Goal: Entertainment & Leisure: Consume media (video, audio)

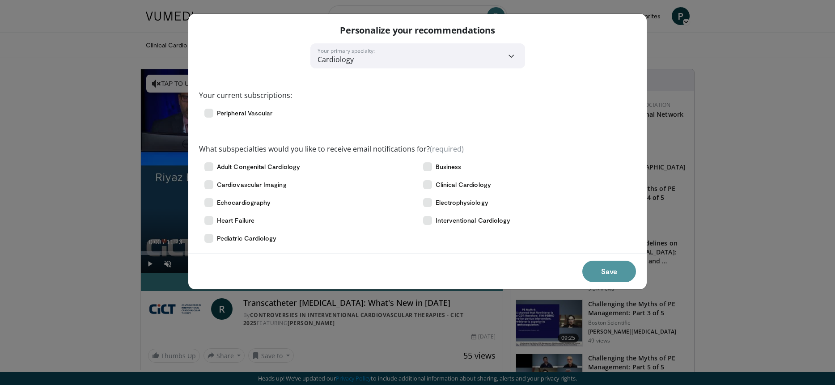
click at [609, 273] on button "Save" at bounding box center [609, 271] width 54 height 21
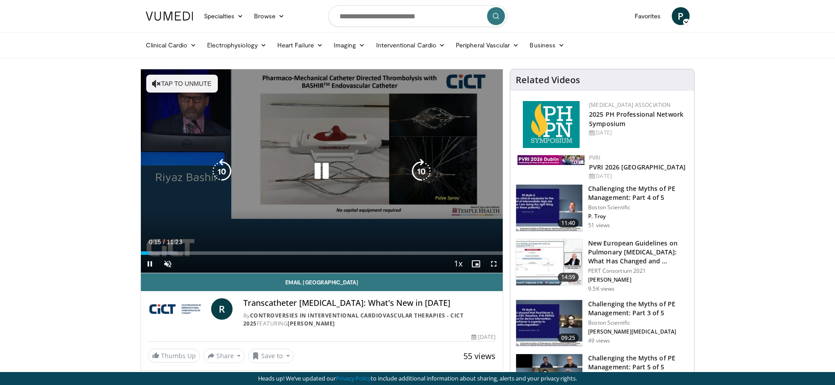
click at [157, 85] on icon "Video Player" at bounding box center [156, 83] width 9 height 9
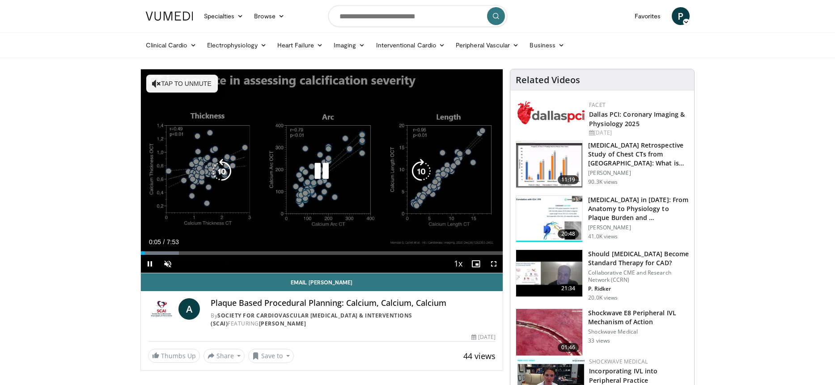
click at [186, 85] on button "Tap to unmute" at bounding box center [182, 84] width 72 height 18
